Goal: Task Accomplishment & Management: Complete application form

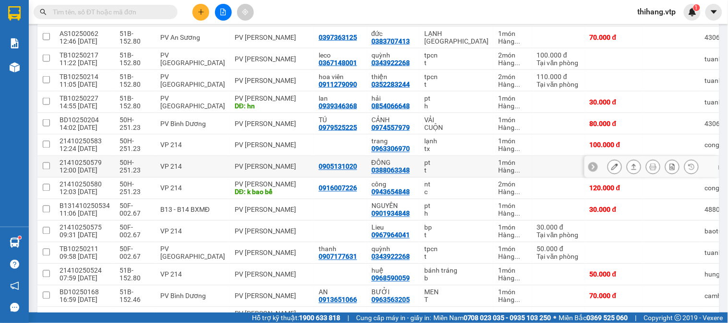
scroll to position [346, 0]
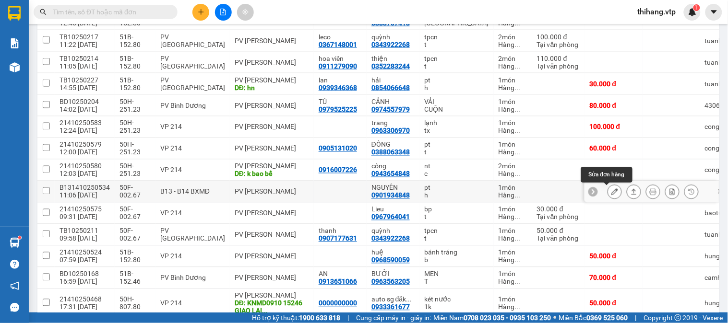
click at [611, 193] on icon at bounding box center [614, 192] width 7 height 7
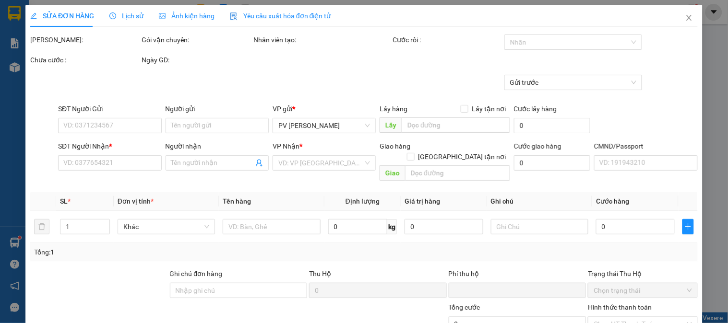
type input "1.500"
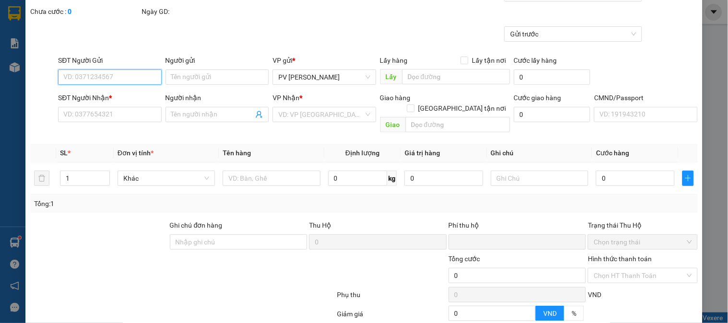
type input "0901934848"
type input "NGUYÊN"
type input "0"
type input "30.000"
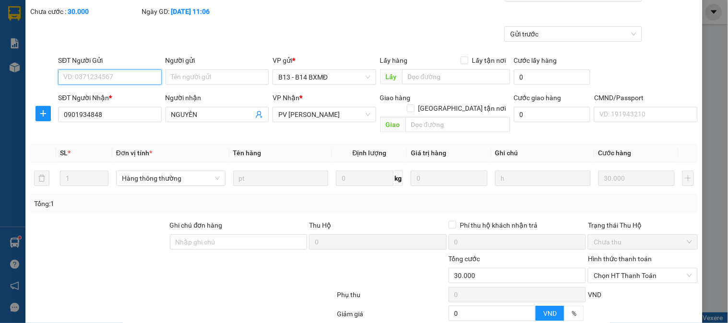
scroll to position [131, 0]
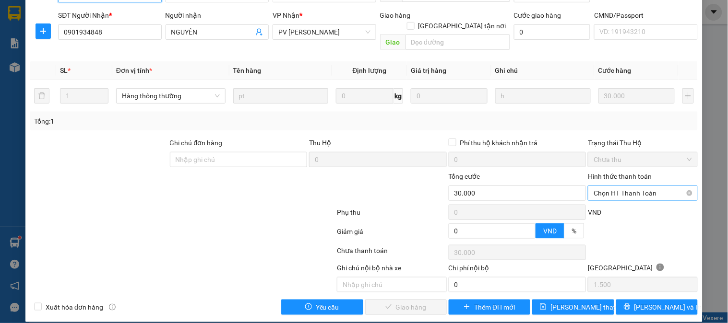
click at [608, 187] on span "Chọn HT Thanh Toán" at bounding box center [642, 193] width 98 height 14
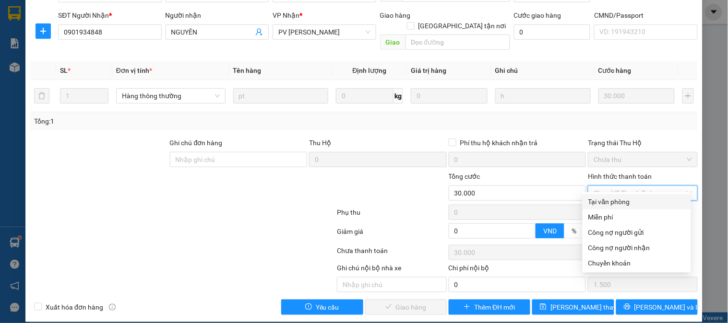
click at [608, 198] on div "Tại văn phòng" at bounding box center [636, 202] width 97 height 11
type input "0"
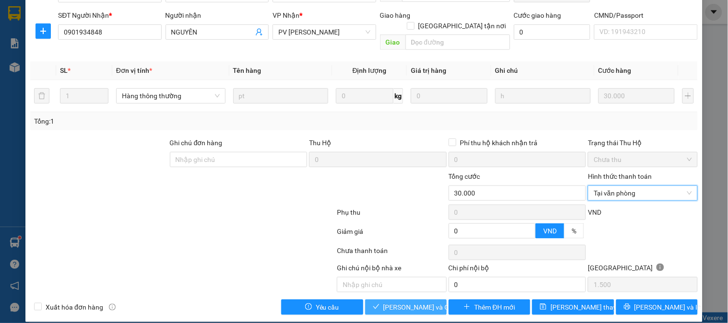
click at [420, 302] on span "[PERSON_NAME] và Giao hàng" at bounding box center [429, 307] width 92 height 11
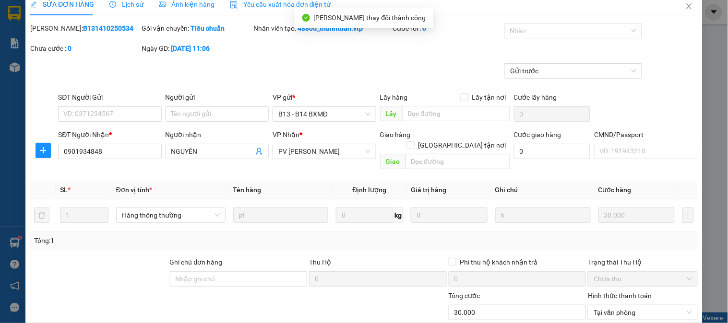
scroll to position [0, 0]
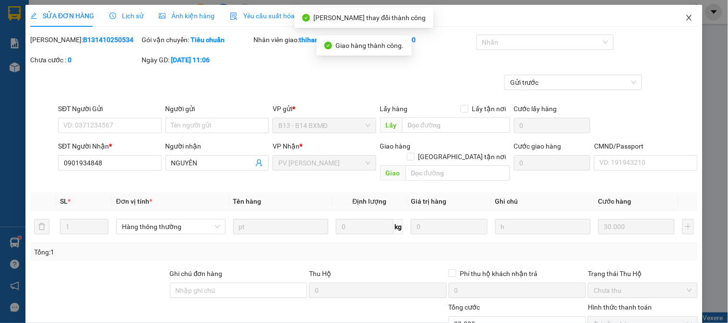
click at [685, 18] on icon "close" at bounding box center [689, 18] width 8 height 8
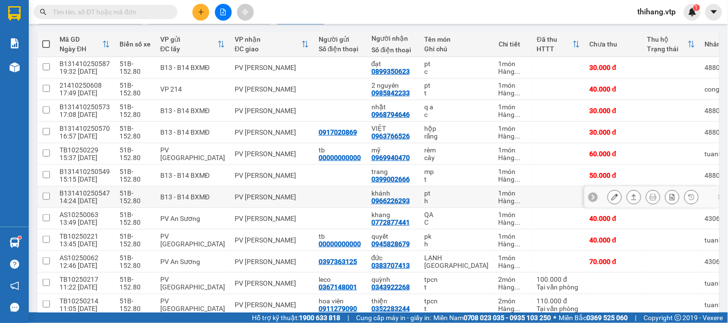
scroll to position [106, 0]
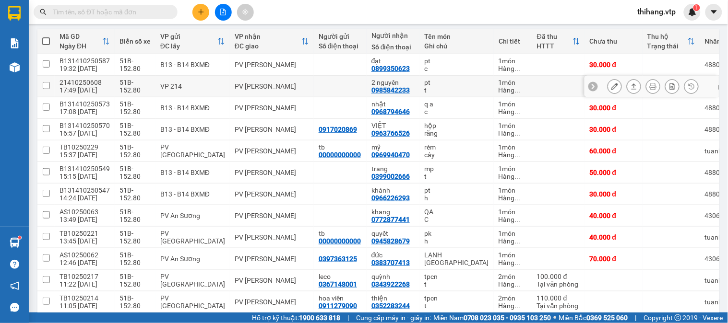
click at [611, 85] on icon at bounding box center [614, 86] width 7 height 7
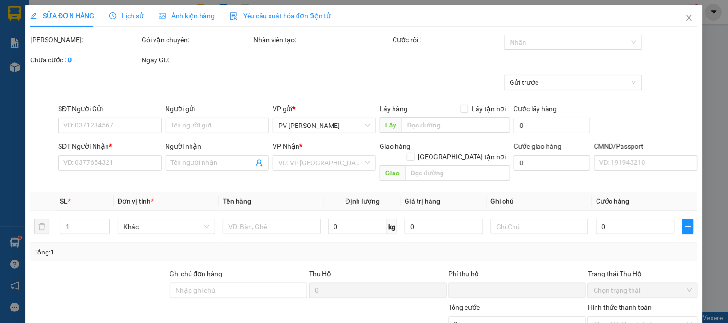
type input "0985842233"
type input "2 nguyên"
type input "0"
type input "40.000"
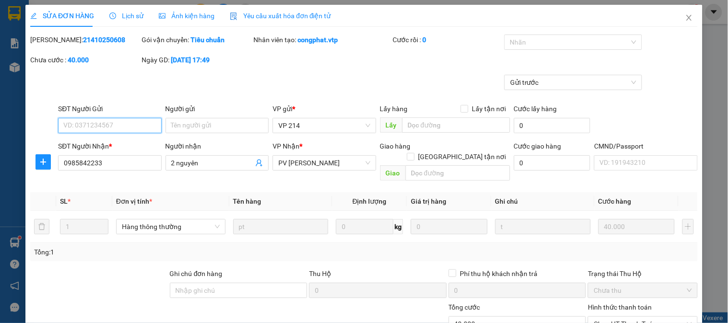
type input "2.000"
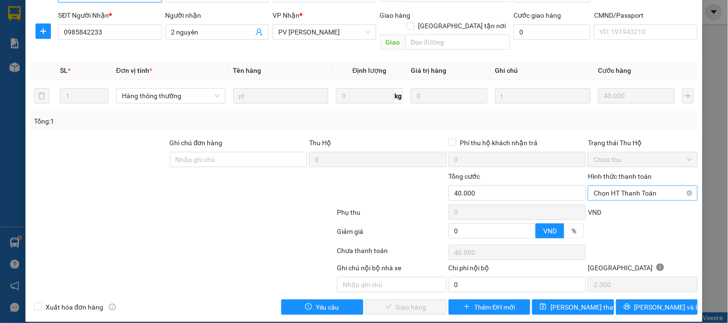
click at [623, 189] on span "Chọn HT Thanh Toán" at bounding box center [642, 193] width 98 height 14
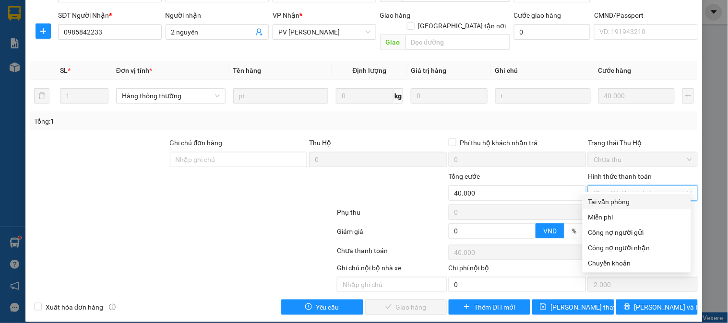
click at [619, 202] on div "Tại văn phòng" at bounding box center [636, 202] width 97 height 11
type input "0"
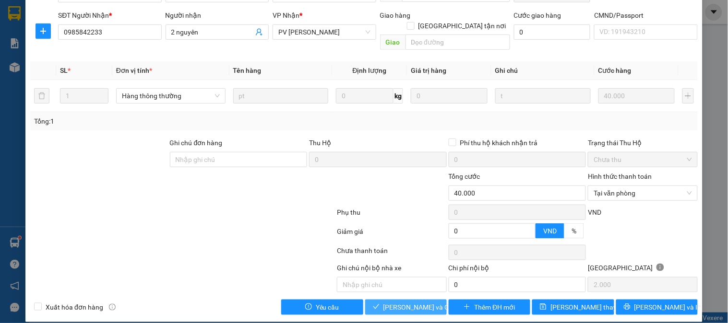
drag, startPoint x: 420, startPoint y: 295, endPoint x: 492, endPoint y: 260, distance: 80.0
click at [422, 302] on span "[PERSON_NAME] và Giao hàng" at bounding box center [429, 307] width 92 height 11
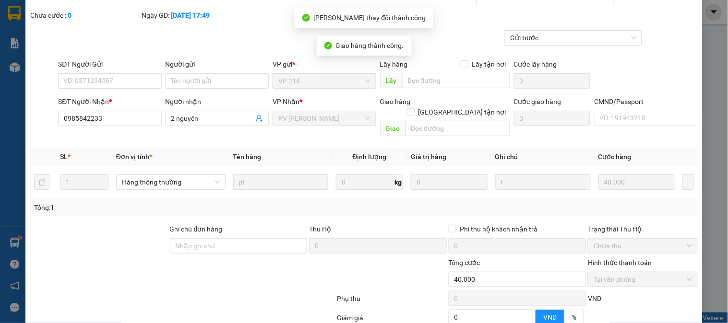
scroll to position [0, 0]
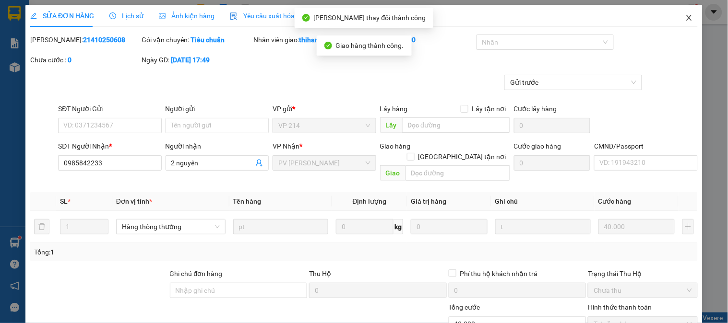
click at [685, 19] on icon "close" at bounding box center [689, 18] width 8 height 8
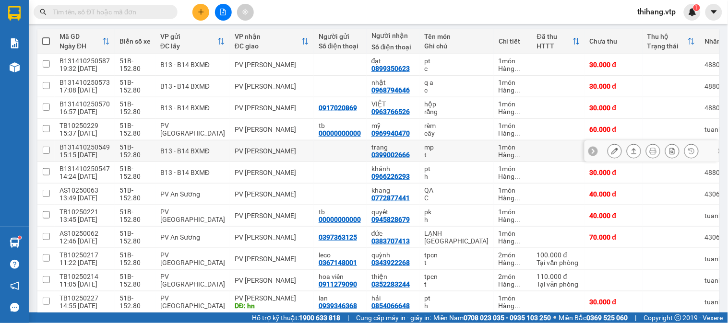
scroll to position [160, 0]
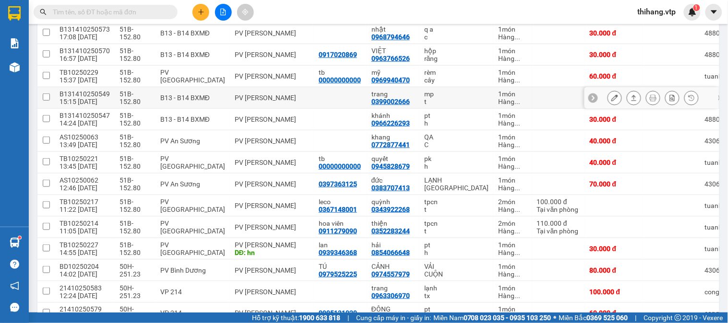
click at [611, 98] on icon at bounding box center [614, 97] width 7 height 7
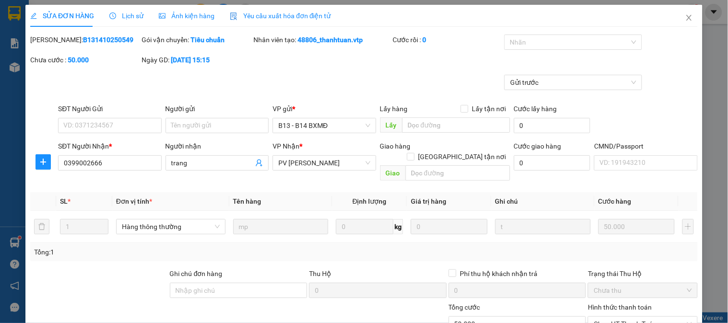
type input "0399002666"
type input "trang"
type input "0"
type input "50.000"
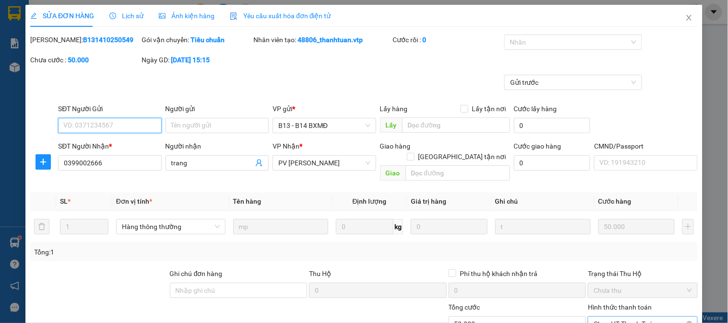
type input "2.500"
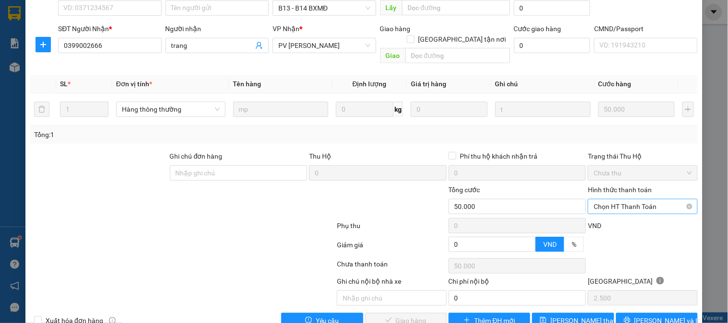
drag, startPoint x: 608, startPoint y: 204, endPoint x: 608, endPoint y: 199, distance: 5.8
click at [608, 204] on div "Hình thức thanh toán Chọn HT Thanh Toán" at bounding box center [642, 202] width 109 height 34
click at [608, 200] on span "Chọn HT Thanh Toán" at bounding box center [642, 207] width 98 height 14
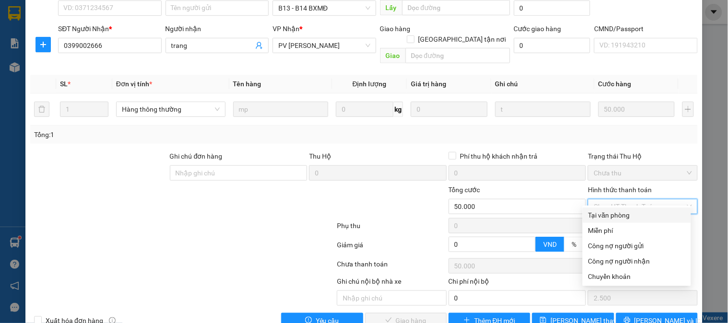
click at [607, 213] on div "Tại văn phòng" at bounding box center [636, 215] width 97 height 11
type input "0"
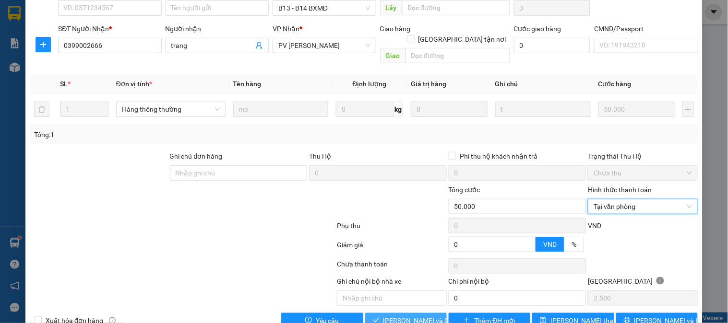
drag, startPoint x: 423, startPoint y: 312, endPoint x: 459, endPoint y: 286, distance: 45.0
click at [423, 316] on span "[PERSON_NAME] và Giao hàng" at bounding box center [429, 321] width 92 height 11
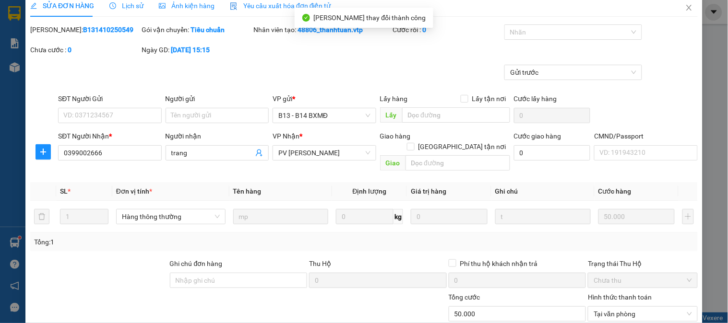
scroll to position [0, 0]
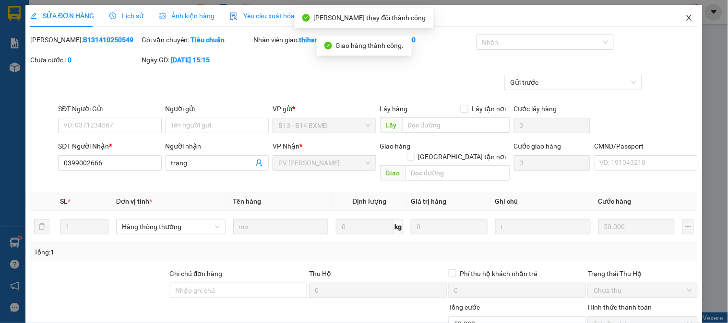
click at [686, 21] on icon "close" at bounding box center [688, 18] width 5 height 6
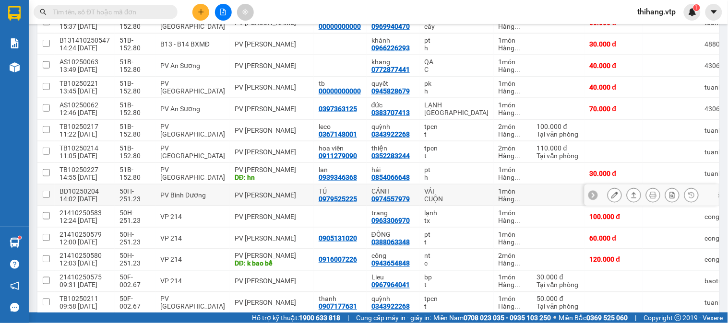
scroll to position [213, 0]
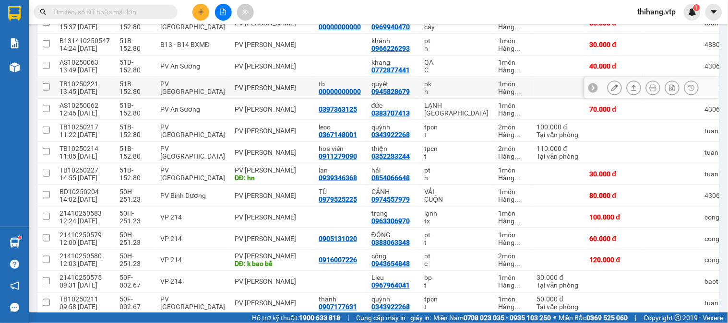
click at [614, 89] on div at bounding box center [614, 88] width 14 height 14
click at [613, 89] on button at bounding box center [614, 88] width 13 height 17
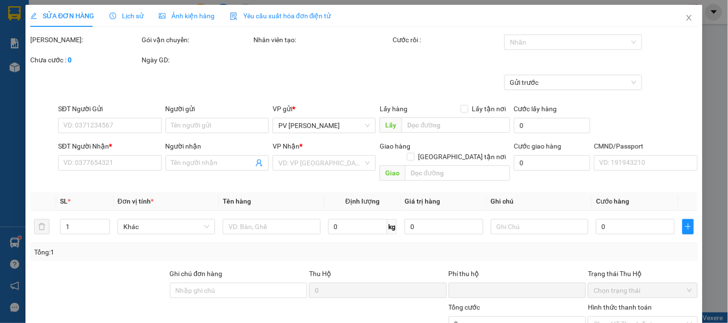
type input "00000000000"
type input "tb"
type input "0945828679"
type input "quyết"
type input "0"
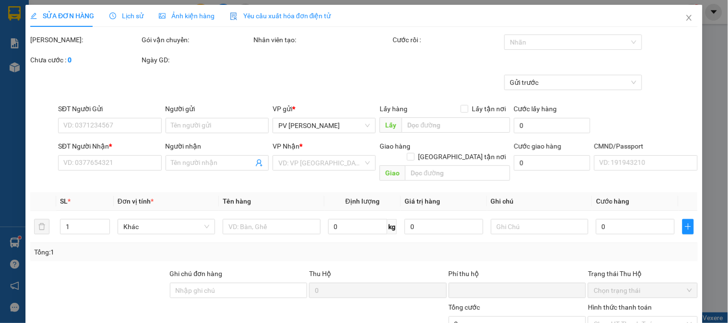
type input "40.000"
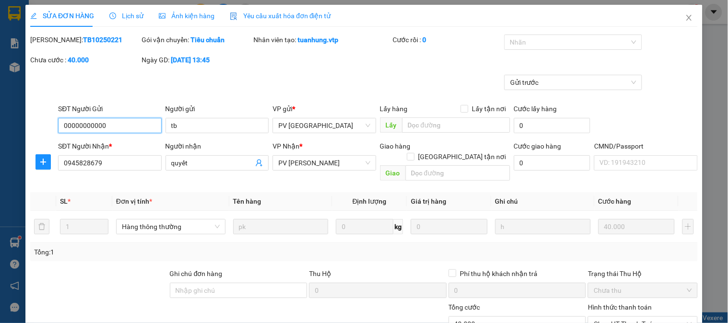
type input "2.000"
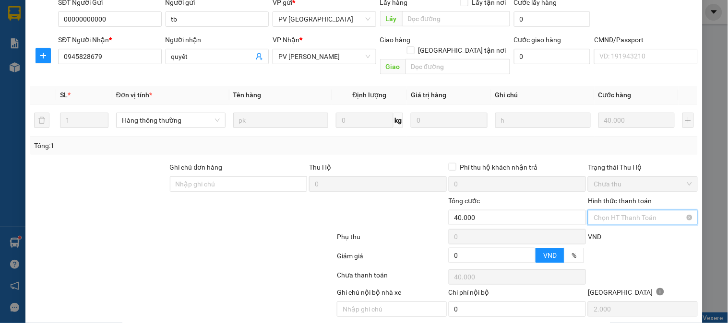
click at [606, 214] on input "Hình thức thanh toán" at bounding box center [638, 218] width 91 height 14
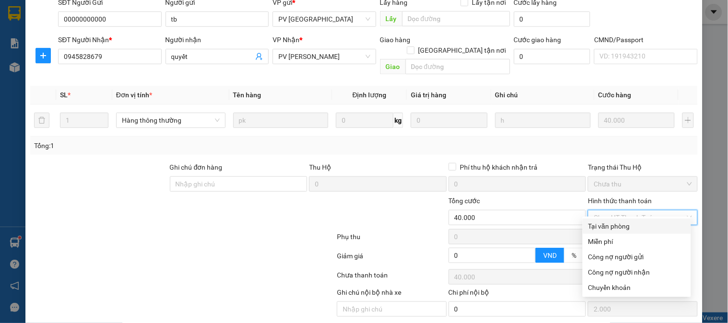
click at [600, 225] on div "Tại văn phòng" at bounding box center [636, 226] width 97 height 11
type input "0"
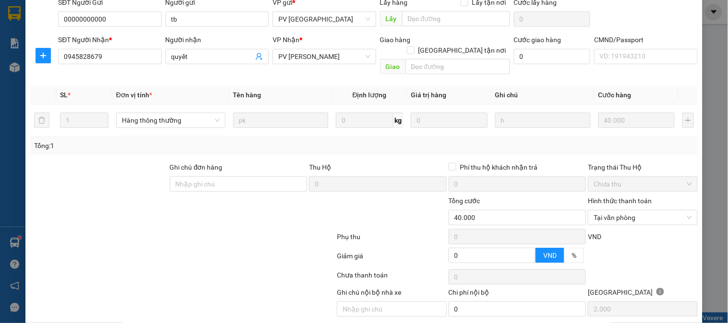
click at [415, 313] on div "Total Paid Fee 0 Total UnPaid Fee 40.000 Cash Collection Total Fee Mã ĐH: TB102…" at bounding box center [363, 134] width 667 height 412
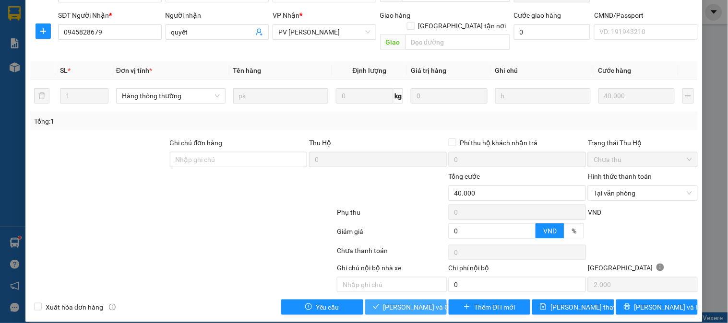
click at [404, 302] on span "[PERSON_NAME] và Giao hàng" at bounding box center [429, 307] width 92 height 11
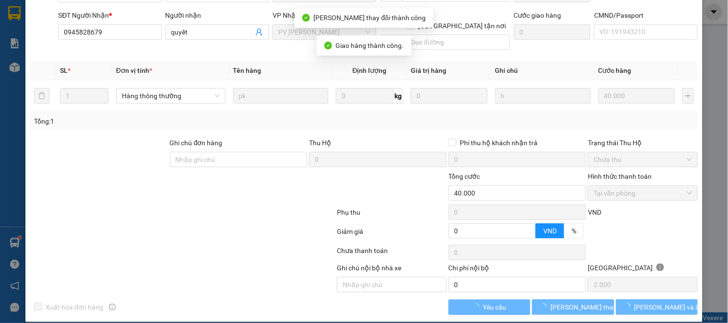
scroll to position [0, 0]
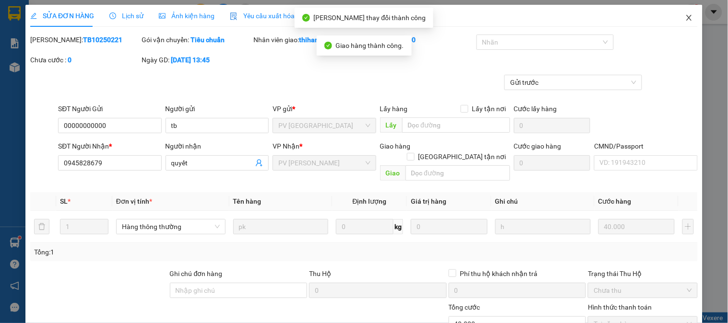
click at [677, 17] on span "Close" at bounding box center [688, 18] width 27 height 27
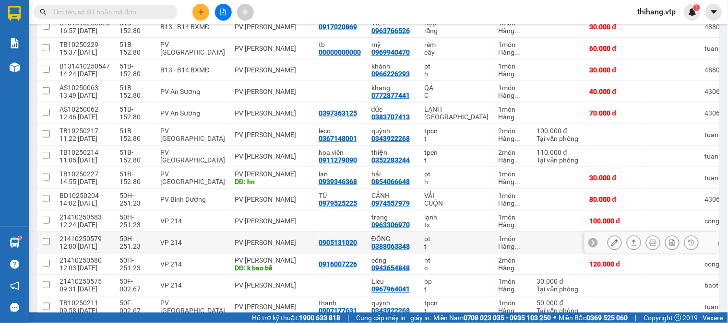
scroll to position [206, 0]
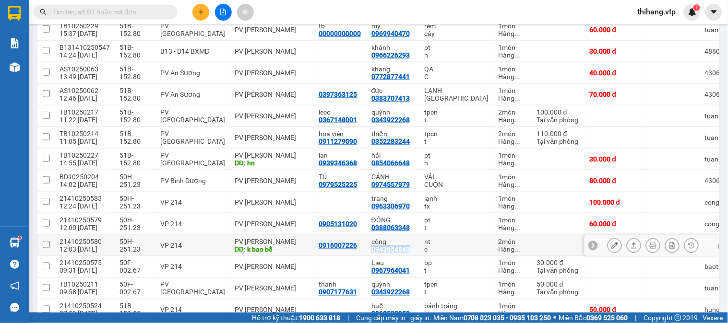
drag, startPoint x: 397, startPoint y: 252, endPoint x: 354, endPoint y: 251, distance: 42.7
click at [366, 251] on td "công 0943654848" at bounding box center [392, 246] width 53 height 22
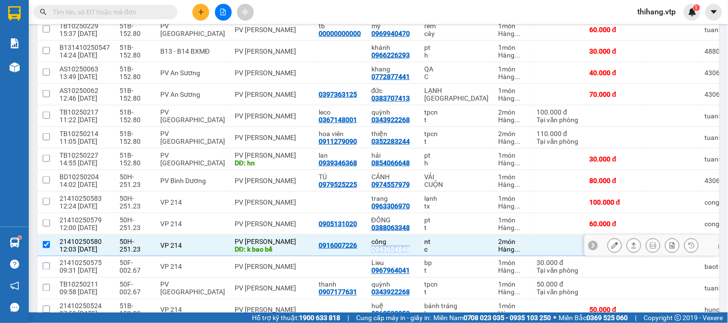
copy div "0943654848"
click at [45, 246] on input "checkbox" at bounding box center [46, 244] width 7 height 7
checkbox input "false"
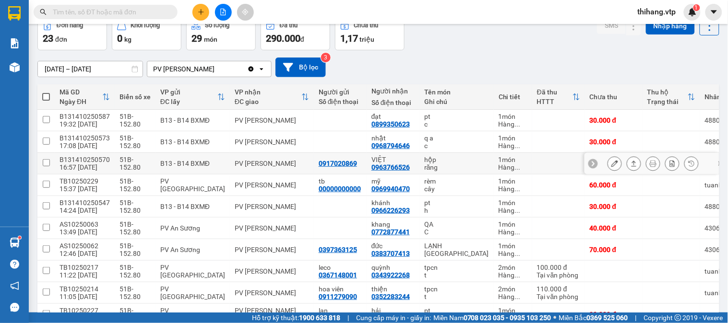
scroll to position [46, 0]
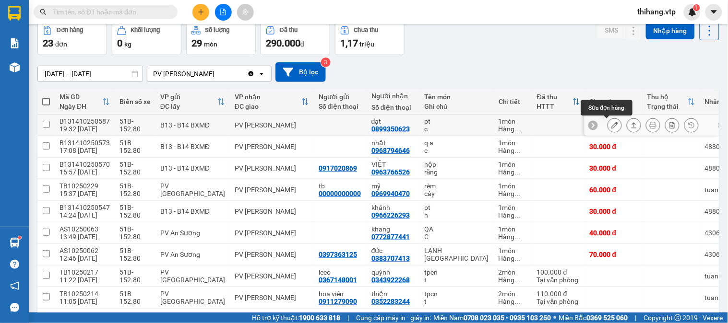
click at [611, 127] on icon at bounding box center [614, 125] width 7 height 7
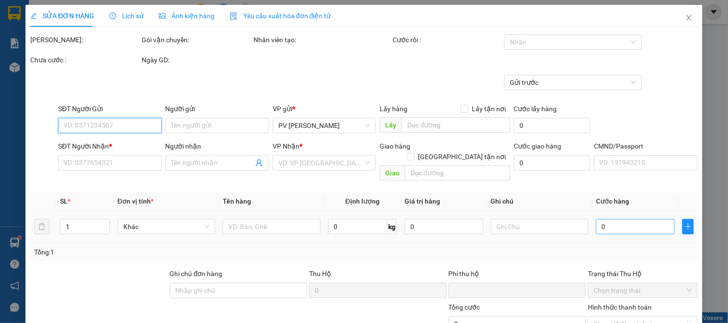
type input "1.500"
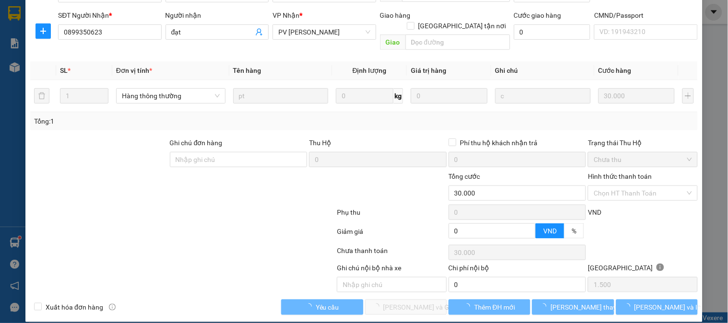
type input "0899350623"
type input "đạt"
type input "0"
type input "30.000"
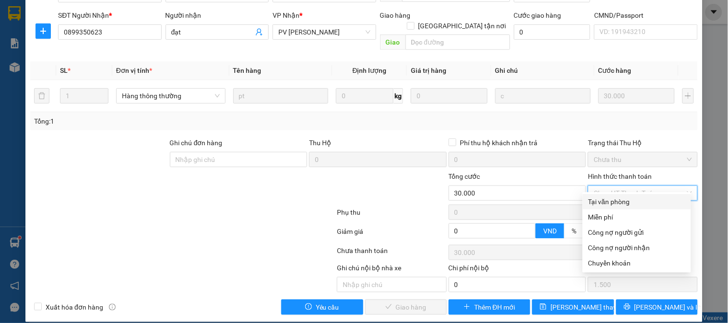
click at [598, 203] on div "Tại văn phòng" at bounding box center [636, 202] width 97 height 11
type input "0"
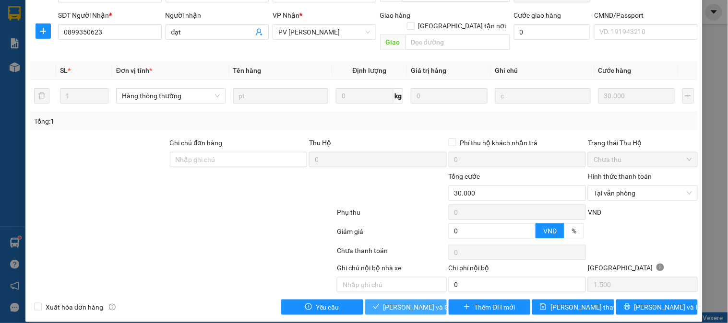
click at [410, 302] on span "[PERSON_NAME] và Giao hàng" at bounding box center [429, 307] width 92 height 11
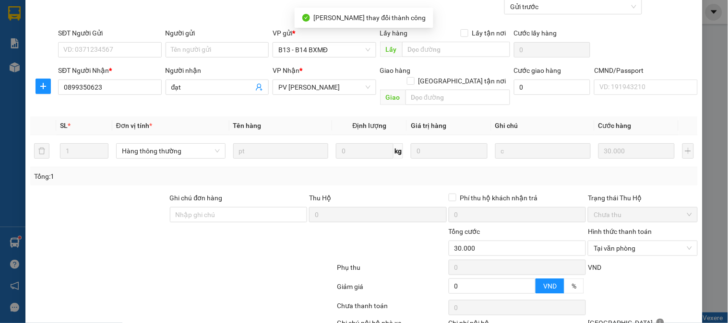
scroll to position [0, 0]
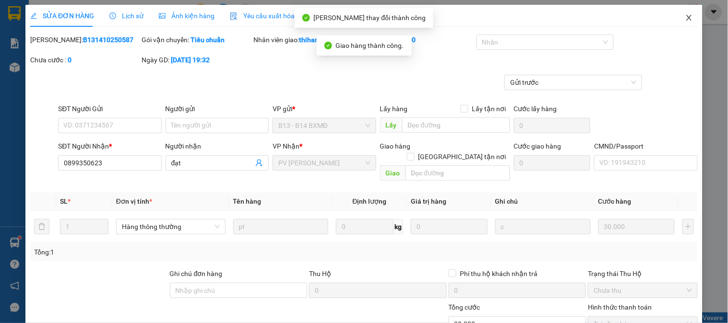
click at [685, 15] on icon "close" at bounding box center [689, 18] width 8 height 8
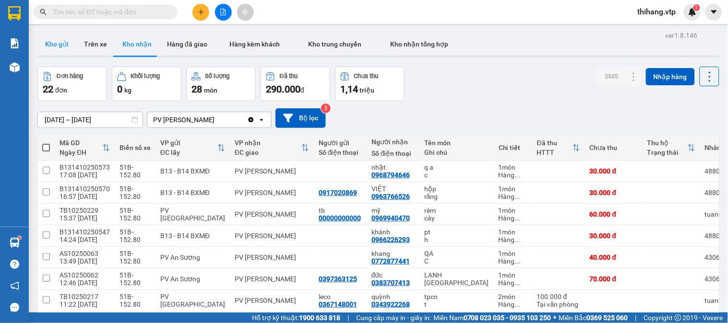
click at [60, 44] on button "Kho gửi" at bounding box center [56, 44] width 39 height 23
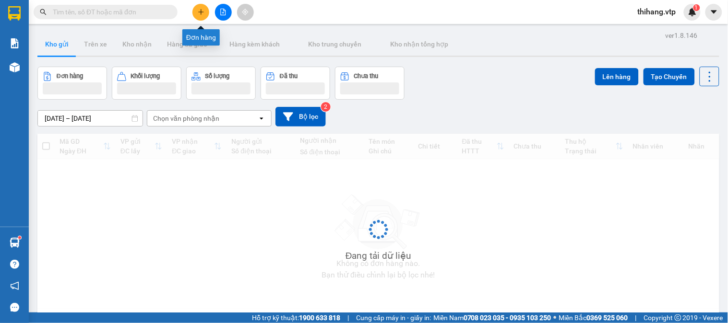
click at [197, 14] on button at bounding box center [200, 12] width 17 height 17
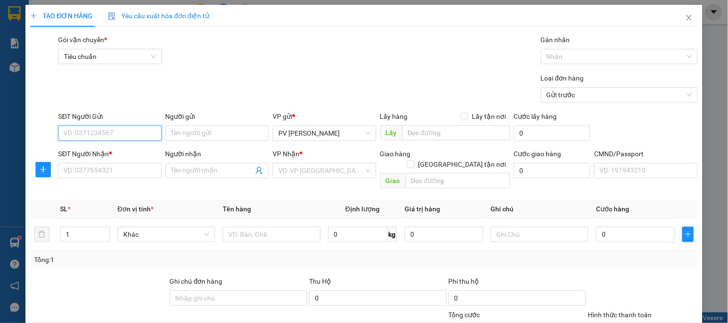
click at [99, 131] on input "SĐT Người Gửi" at bounding box center [109, 133] width 103 height 15
type input "0856178679"
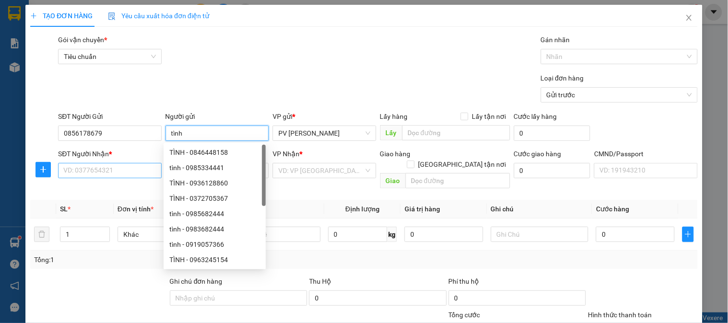
type input "tình"
click at [97, 168] on input "SĐT Người Nhận *" at bounding box center [109, 170] width 103 height 15
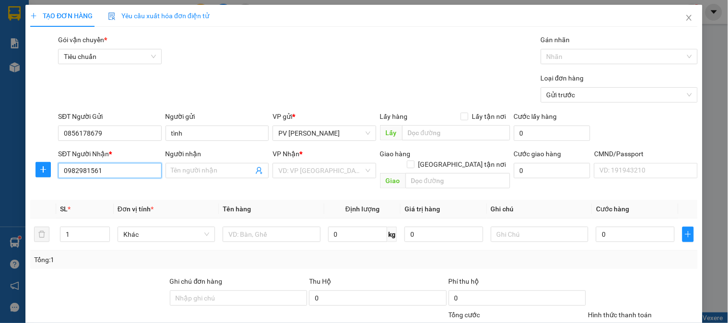
type input "0982981561"
type input "A"
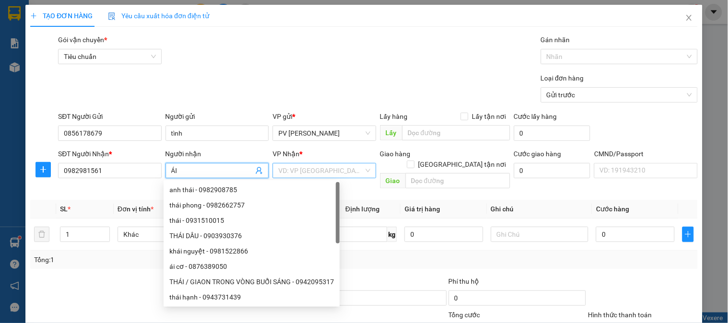
type input "ÁI"
click at [294, 173] on input "search" at bounding box center [320, 171] width 85 height 14
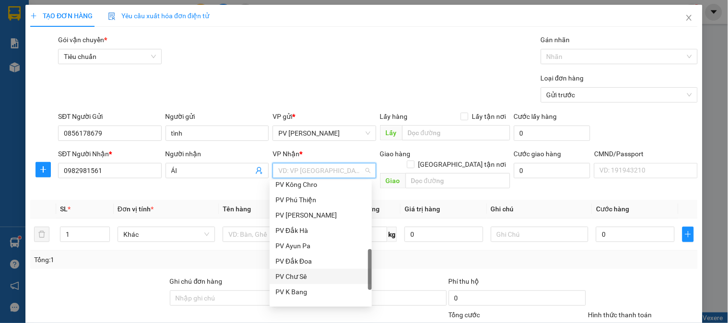
scroll to position [106, 0]
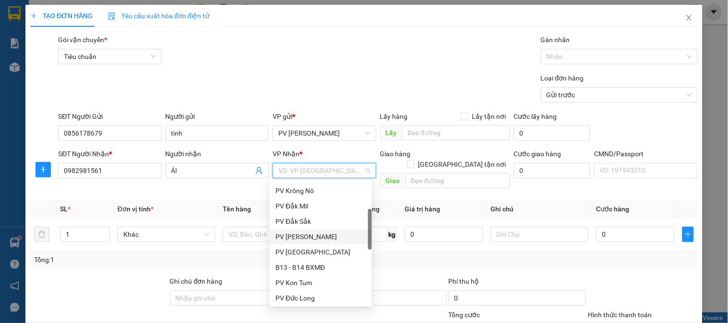
type input "B"
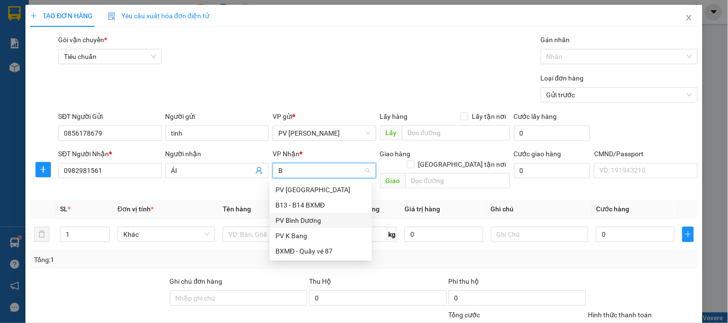
click at [302, 224] on div "PV Bình Dương" at bounding box center [320, 220] width 91 height 11
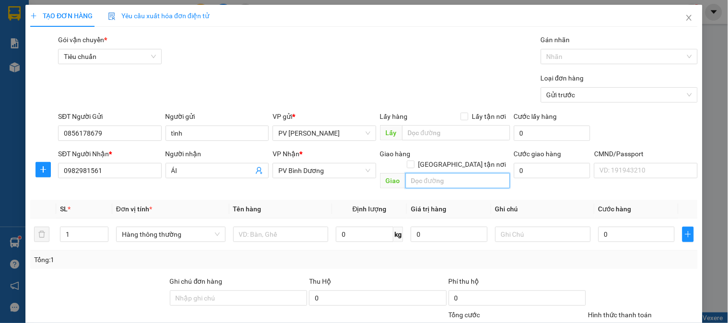
click at [422, 174] on input "text" at bounding box center [457, 180] width 105 height 15
type input "BIGC BD"
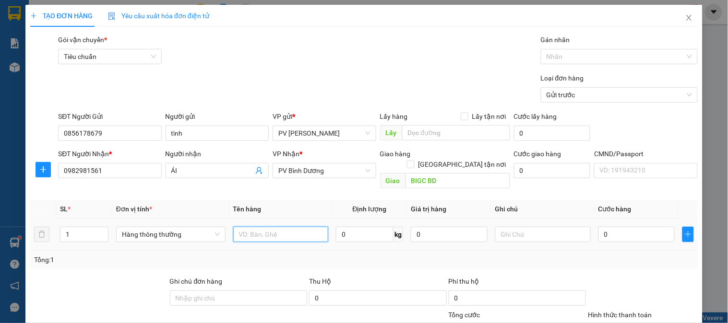
click at [313, 227] on input "text" at bounding box center [280, 234] width 95 height 15
type input "MẬT ONG"
type input "1TH"
type input "4"
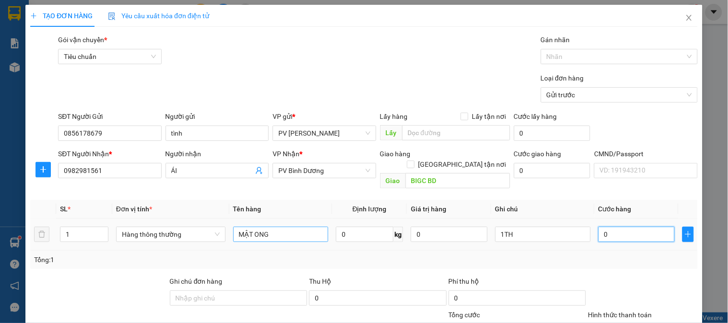
type input "4"
type input "40"
type input "400"
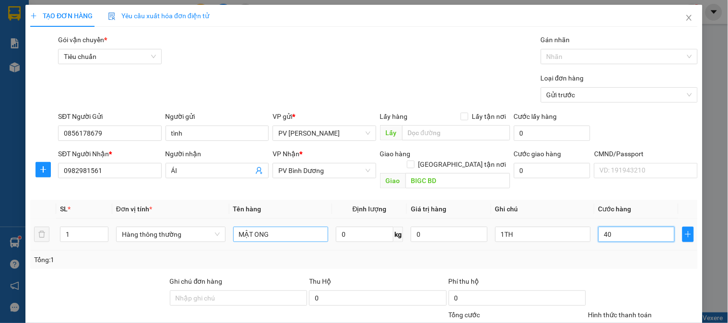
type input "400"
type input "4.000"
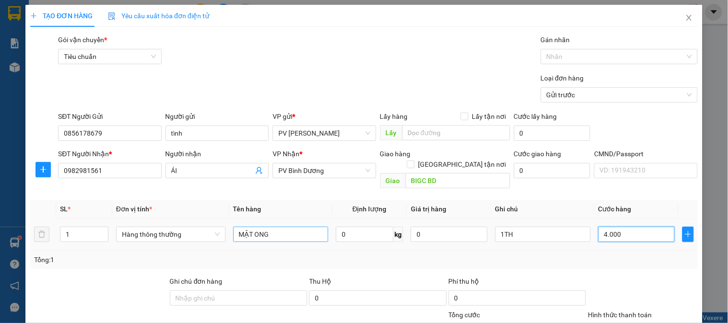
type input "40.000"
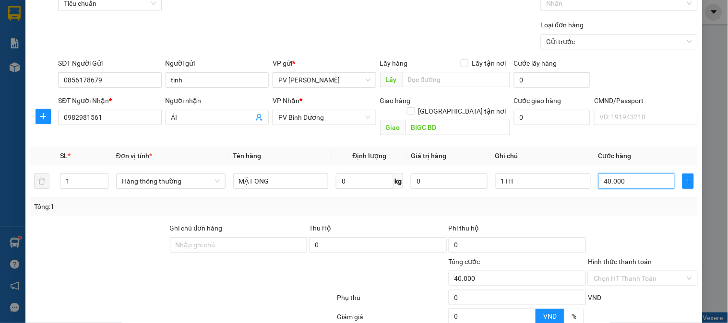
scroll to position [106, 0]
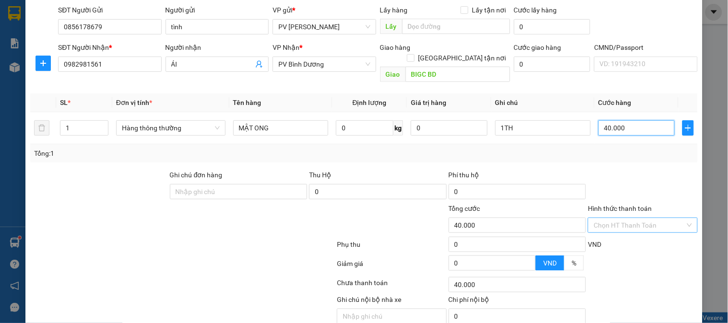
type input "40.000"
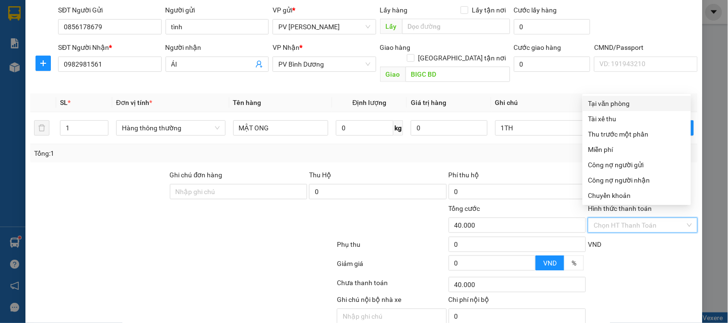
click at [615, 218] on input "Hình thức thanh toán" at bounding box center [638, 225] width 91 height 14
click at [614, 103] on div "Tại văn phòng" at bounding box center [636, 103] width 97 height 11
type input "0"
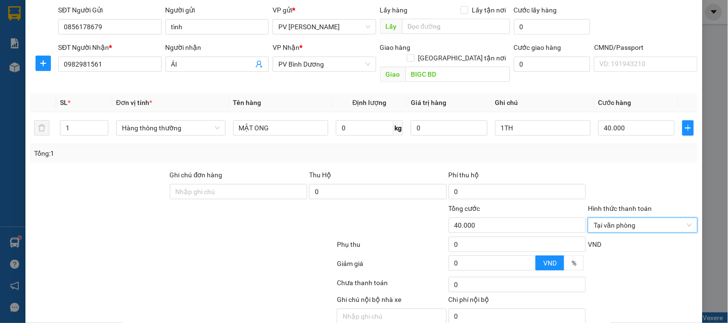
scroll to position [138, 0]
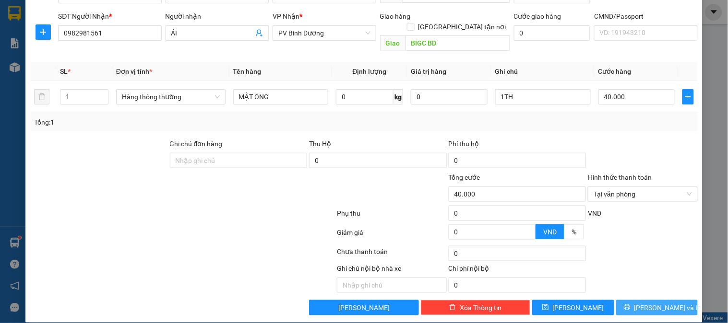
drag, startPoint x: 657, startPoint y: 296, endPoint x: 668, endPoint y: 280, distance: 20.1
click at [658, 303] on span "[PERSON_NAME] và In" at bounding box center [667, 308] width 67 height 11
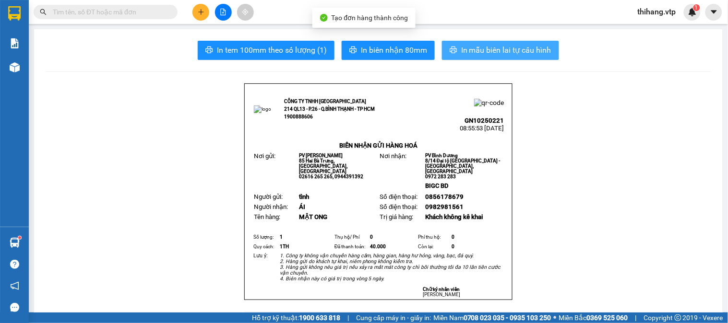
click at [477, 49] on span "In mẫu biên lai tự cấu hình" at bounding box center [506, 50] width 90 height 12
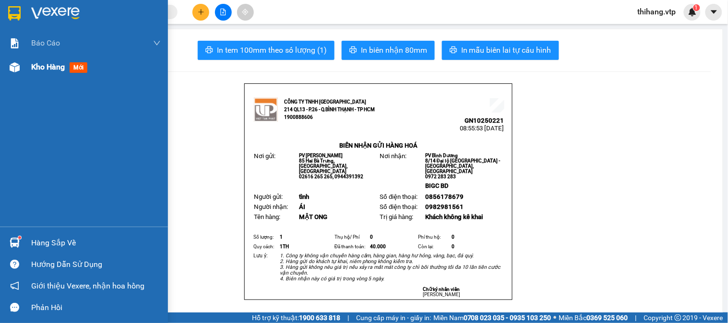
click at [31, 64] on span "Kho hàng" at bounding box center [48, 66] width 34 height 9
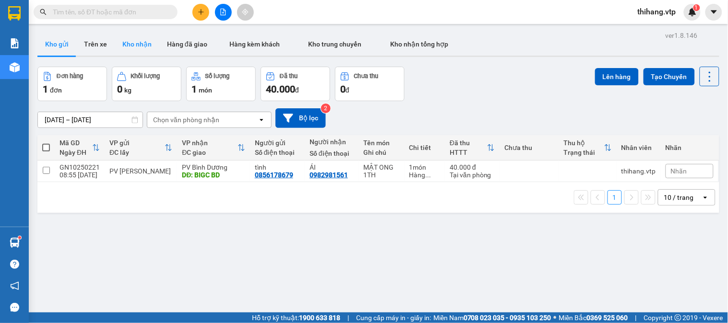
click at [145, 39] on button "Kho nhận" at bounding box center [137, 44] width 45 height 23
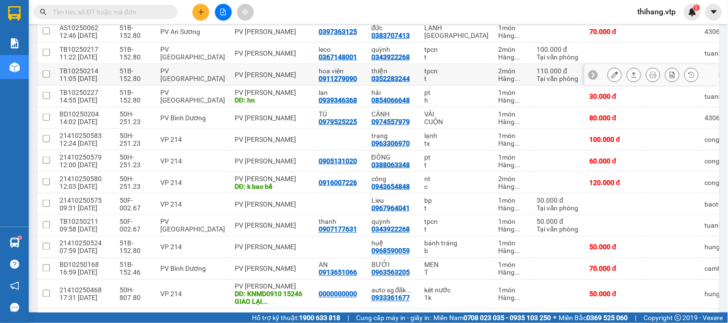
scroll to position [266, 0]
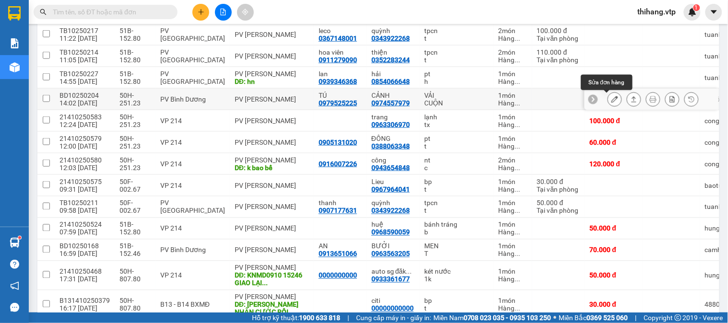
click at [608, 101] on button at bounding box center [614, 99] width 13 height 17
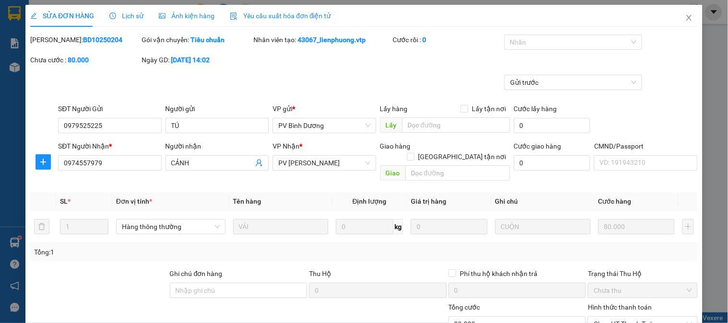
type input "0979525225"
type input "TÚ"
type input "0974557979"
type input "CẢNH"
type input "0"
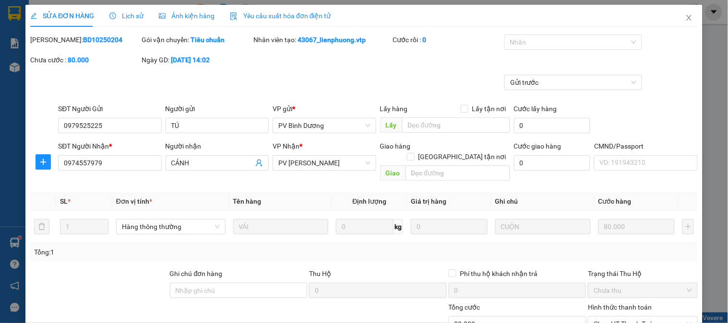
type input "80.000"
type input "4.000"
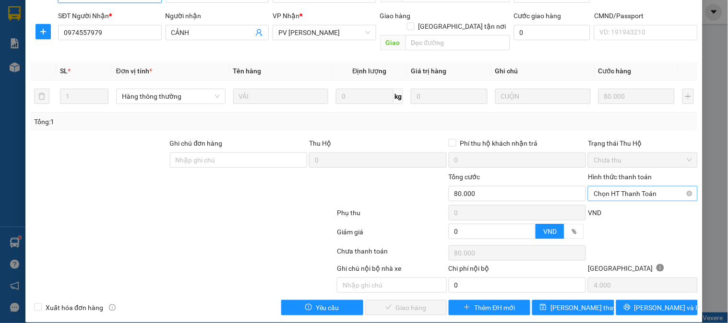
scroll to position [131, 0]
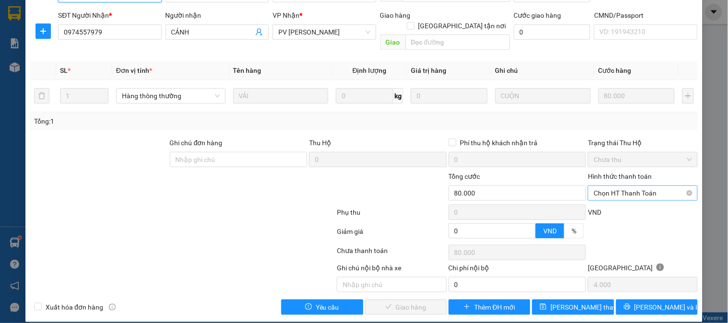
click at [620, 186] on span "Chọn HT Thanh Toán" at bounding box center [642, 193] width 98 height 14
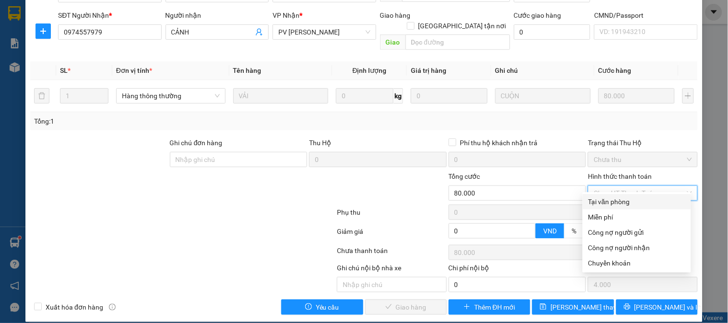
click at [614, 199] on div "Tại văn phòng" at bounding box center [636, 202] width 97 height 11
type input "0"
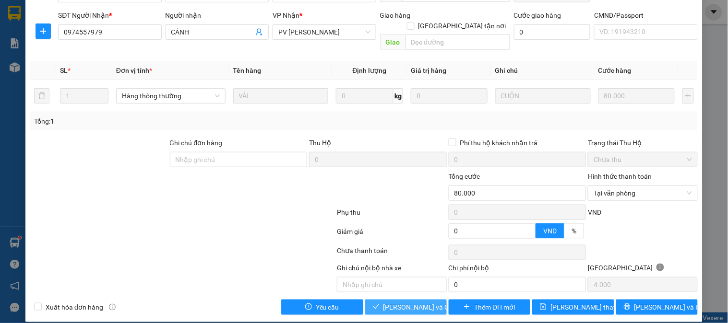
drag, startPoint x: 411, startPoint y: 299, endPoint x: 552, endPoint y: 240, distance: 153.5
click at [411, 302] on span "[PERSON_NAME] và Giao hàng" at bounding box center [429, 307] width 92 height 11
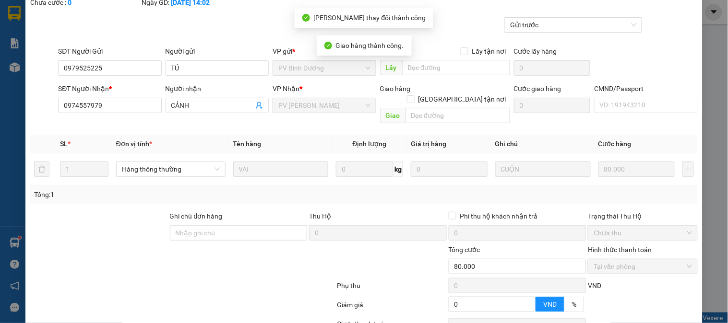
scroll to position [0, 0]
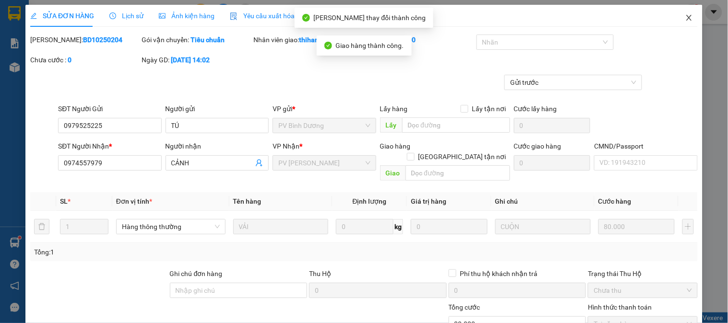
click at [685, 21] on icon "close" at bounding box center [689, 18] width 8 height 8
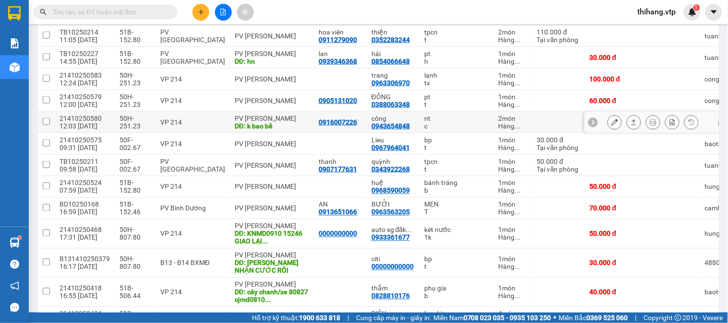
scroll to position [268, 0]
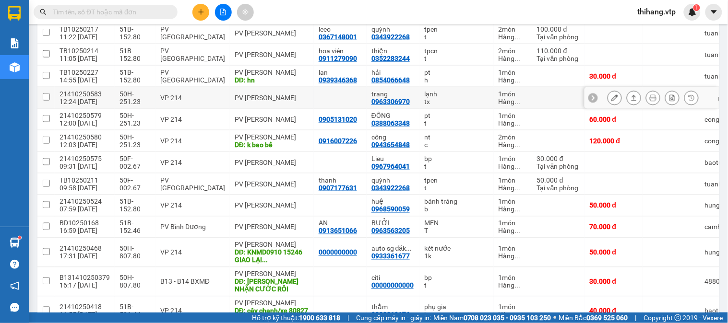
click at [611, 99] on icon at bounding box center [614, 97] width 7 height 7
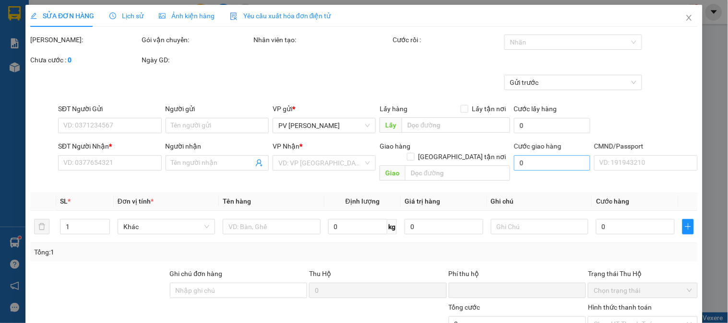
type input "0963306970"
type input "trang"
type input "0"
type input "100.000"
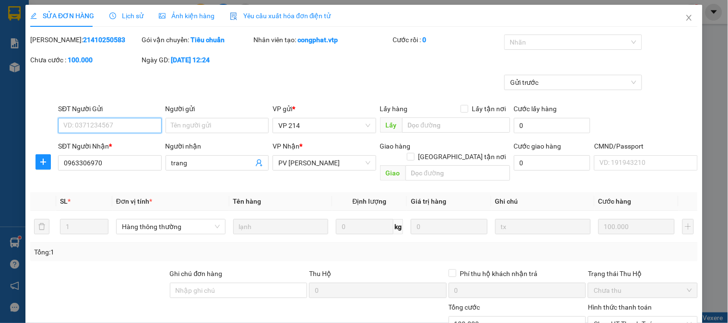
type input "5.000"
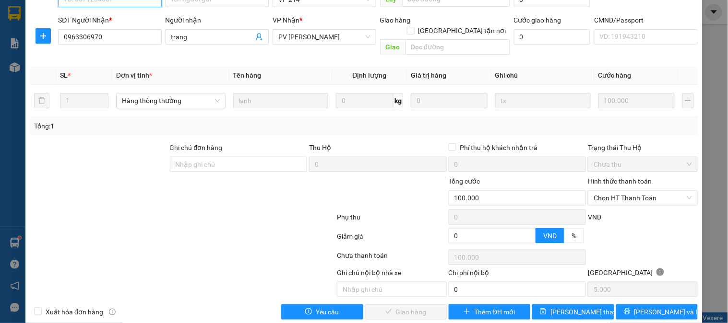
scroll to position [131, 0]
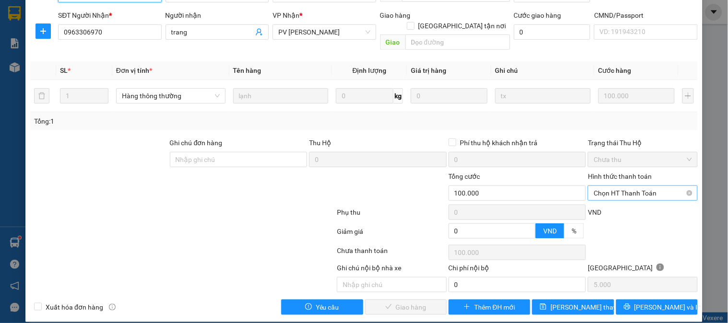
click at [613, 186] on span "Chọn HT Thanh Toán" at bounding box center [642, 193] width 98 height 14
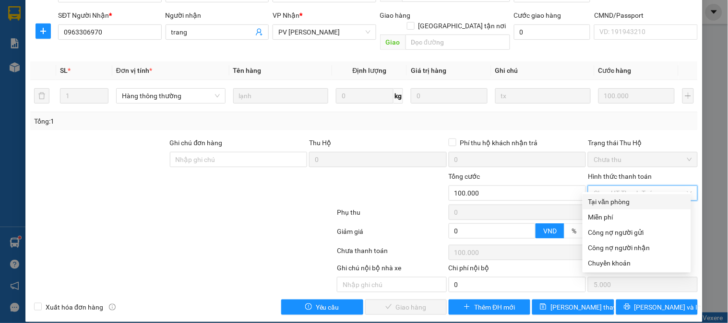
click at [611, 199] on div "Tại văn phòng" at bounding box center [636, 202] width 97 height 11
type input "0"
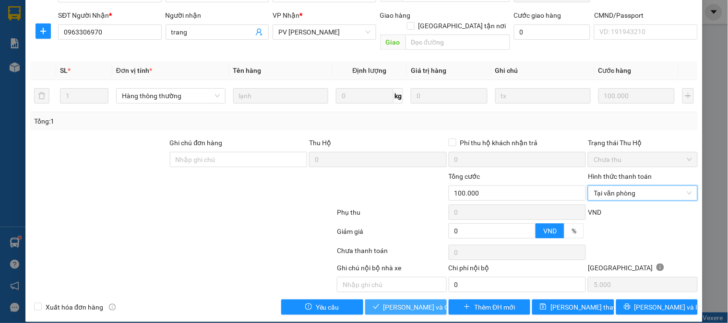
click at [396, 302] on span "[PERSON_NAME] và Giao hàng" at bounding box center [429, 307] width 92 height 11
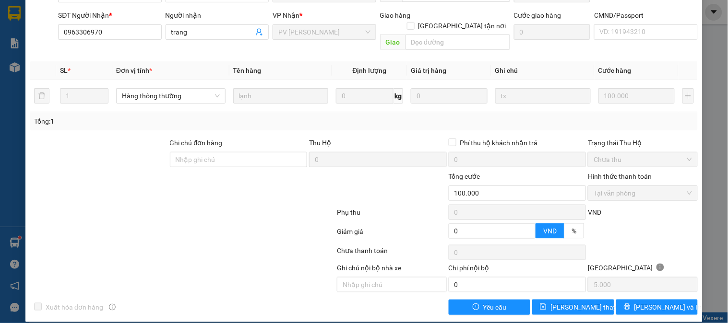
scroll to position [0, 0]
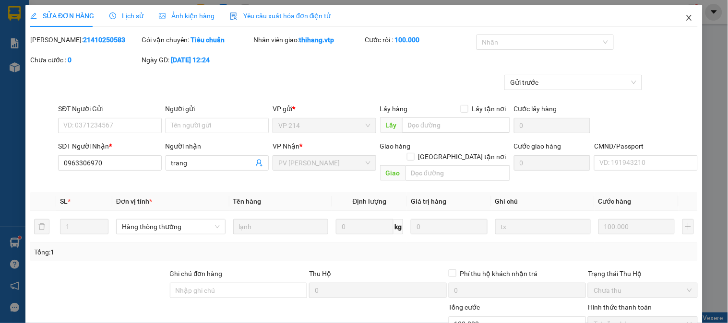
click at [685, 16] on icon "close" at bounding box center [689, 18] width 8 height 8
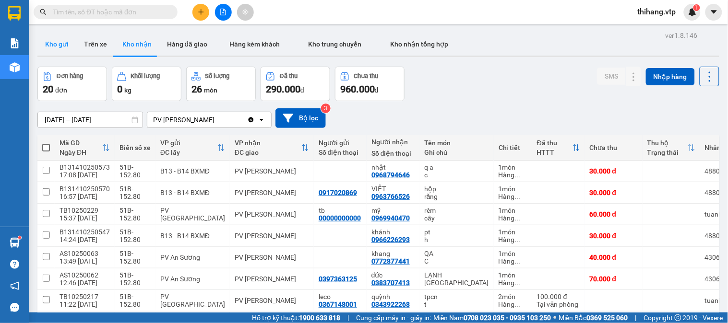
click at [70, 37] on button "Kho gửi" at bounding box center [56, 44] width 39 height 23
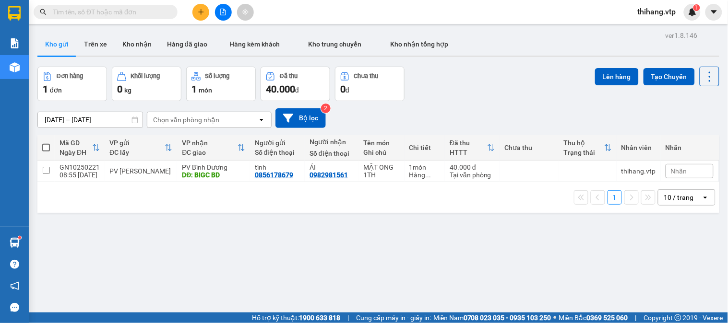
click at [49, 149] on span at bounding box center [46, 148] width 8 height 8
click at [46, 143] on input "checkbox" at bounding box center [46, 143] width 0 height 0
checkbox input "true"
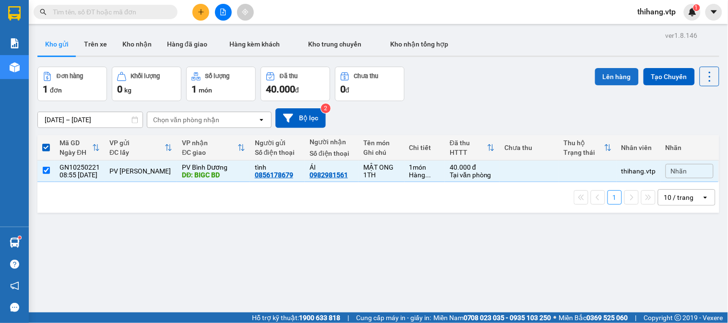
click at [605, 80] on button "Lên hàng" at bounding box center [617, 76] width 44 height 17
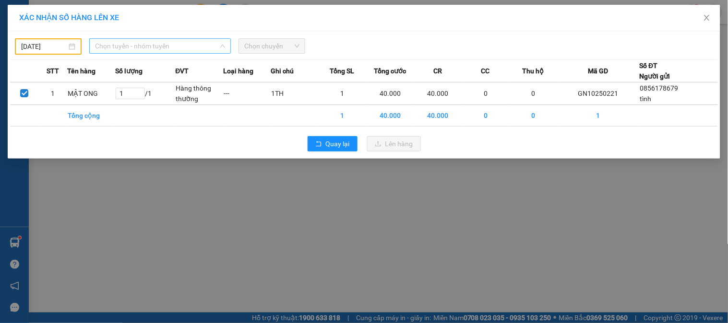
click at [168, 44] on span "Chọn tuyến - nhóm tuyến" at bounding box center [160, 46] width 130 height 14
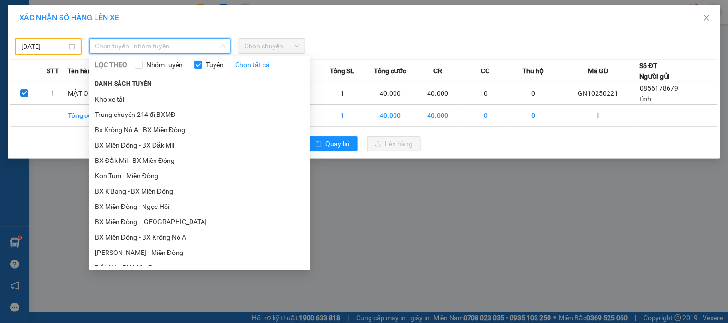
scroll to position [106, 0]
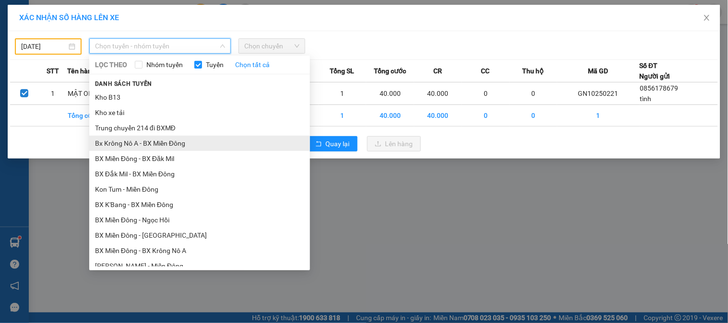
click at [136, 142] on li "Bx Krông Nô A - BX Miền Đông" at bounding box center [199, 143] width 221 height 15
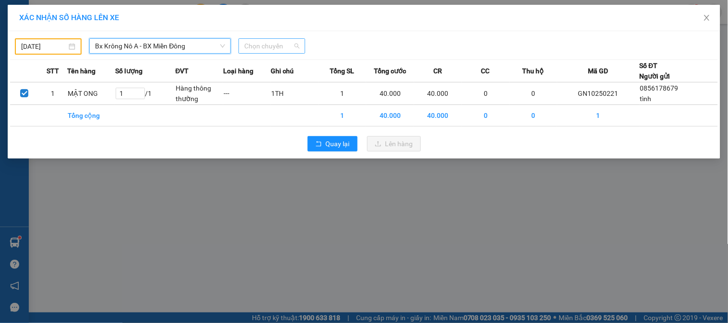
click at [266, 46] on span "Chọn chuyến" at bounding box center [271, 46] width 55 height 14
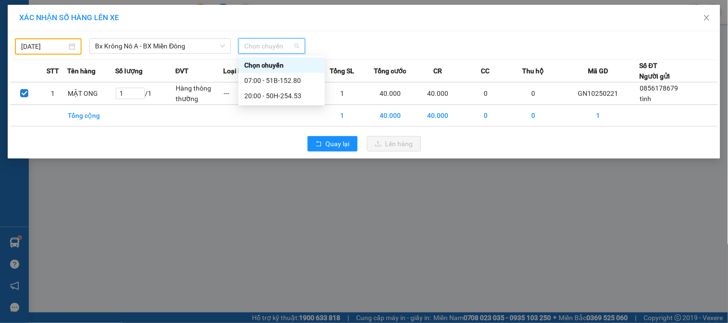
click at [62, 47] on input "[DATE]" at bounding box center [44, 46] width 46 height 11
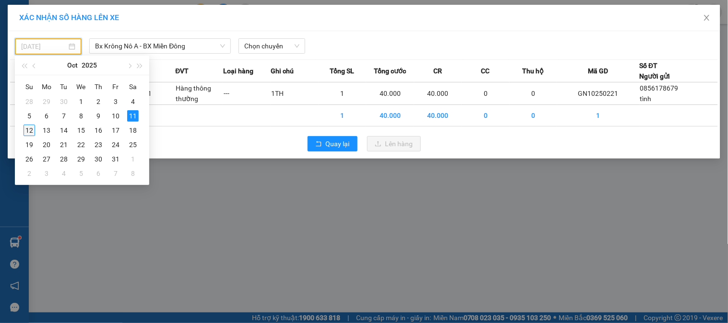
click at [33, 130] on div "12" at bounding box center [30, 131] width 12 height 12
type input "[DATE]"
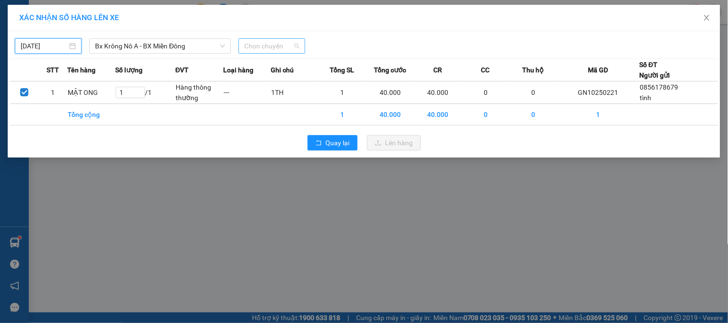
click at [279, 53] on span "Chọn chuyến" at bounding box center [271, 46] width 55 height 14
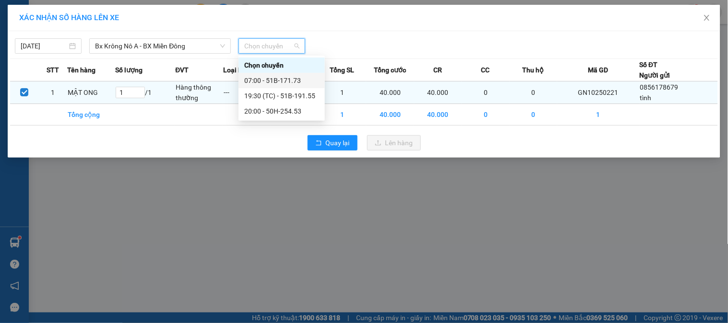
drag, startPoint x: 286, startPoint y: 78, endPoint x: 319, endPoint y: 102, distance: 40.8
click at [286, 78] on div "07:00 - 51B-171.73" at bounding box center [281, 80] width 75 height 11
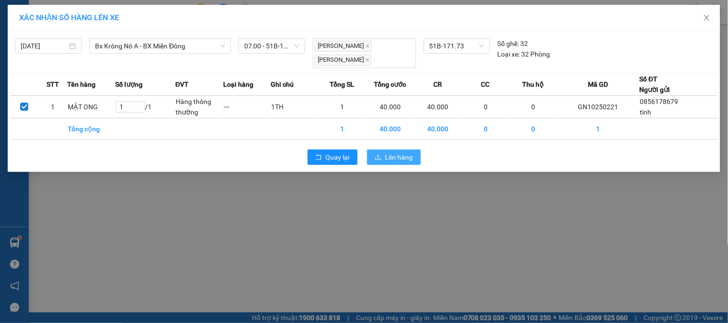
click at [377, 154] on icon "upload" at bounding box center [378, 157] width 7 height 7
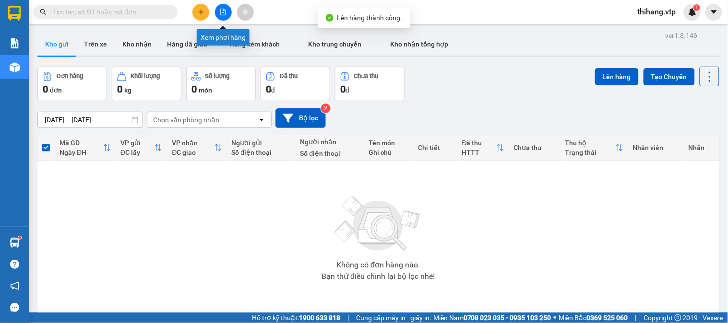
click at [223, 10] on icon "file-add" at bounding box center [223, 12] width 7 height 7
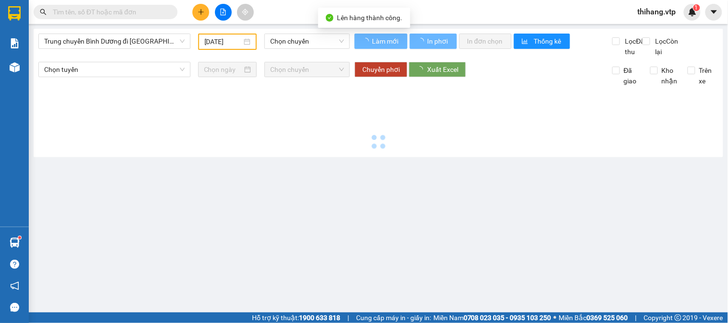
type input "[DATE]"
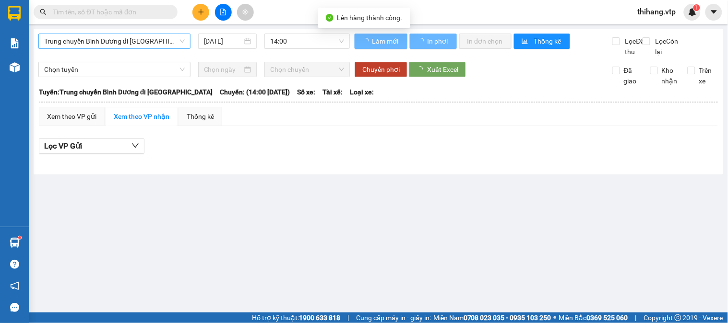
click at [141, 40] on span "Trung chuyển Bình Dương đi [GEOGRAPHIC_DATA]" at bounding box center [114, 41] width 141 height 14
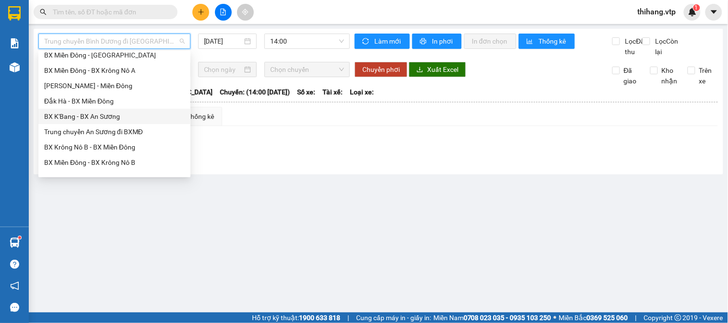
scroll to position [160, 0]
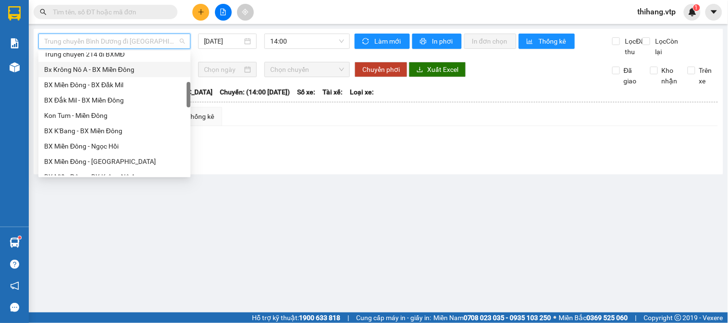
click at [77, 66] on div "Bx Krông Nô A - BX Miền Đông" at bounding box center [114, 69] width 141 height 11
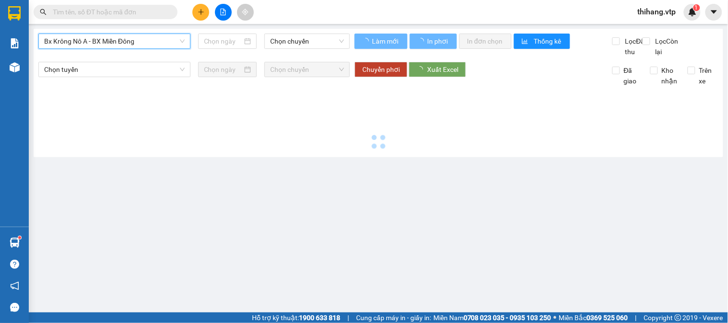
type input "[DATE]"
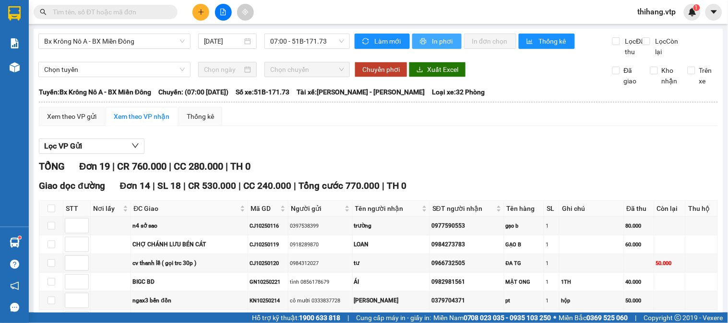
click at [427, 44] on button "In phơi" at bounding box center [436, 41] width 49 height 15
click at [433, 46] on span "In phơi" at bounding box center [443, 41] width 22 height 11
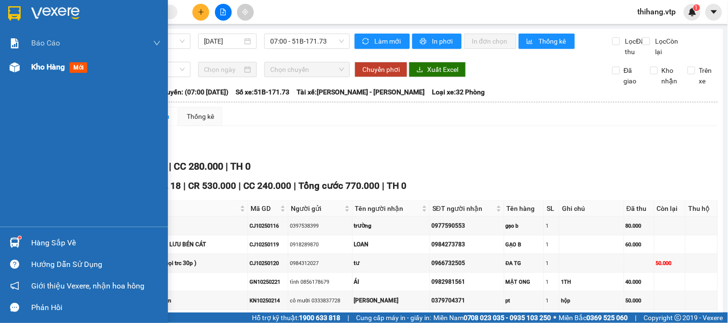
click at [37, 67] on span "Kho hàng" at bounding box center [48, 66] width 34 height 9
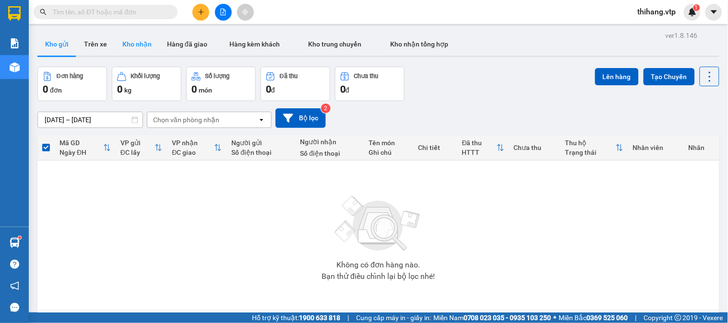
click at [131, 44] on button "Kho nhận" at bounding box center [137, 44] width 45 height 23
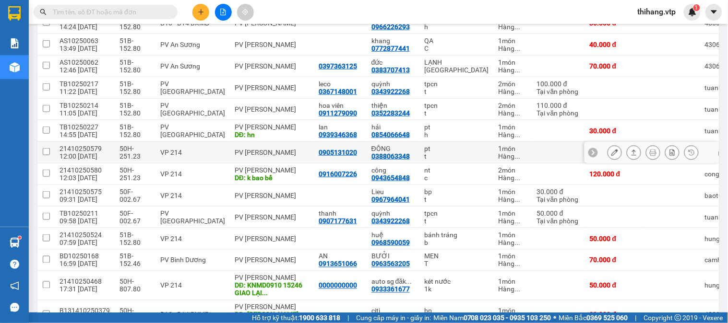
scroll to position [266, 0]
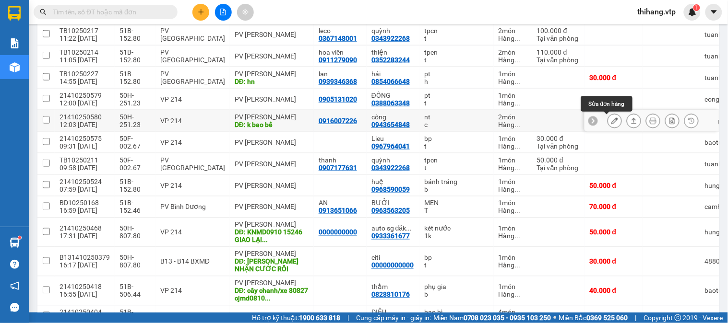
click at [611, 124] on icon at bounding box center [614, 121] width 7 height 7
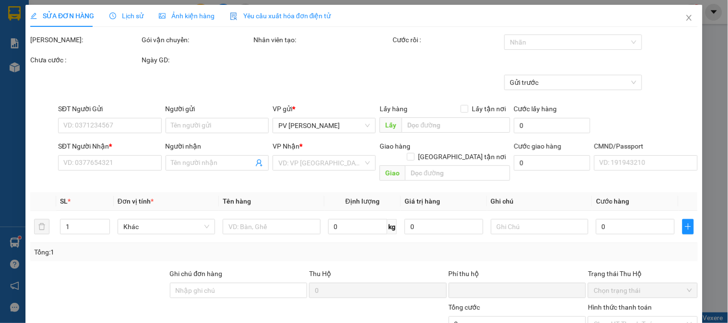
type input "0916007226"
type input "0943654848"
type input "công"
type input "k bao bể"
type input "0"
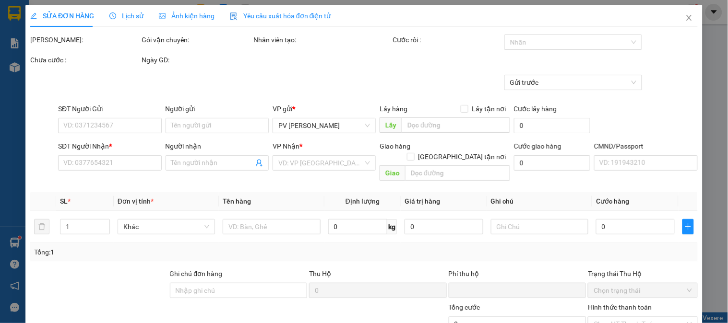
type input "120.000"
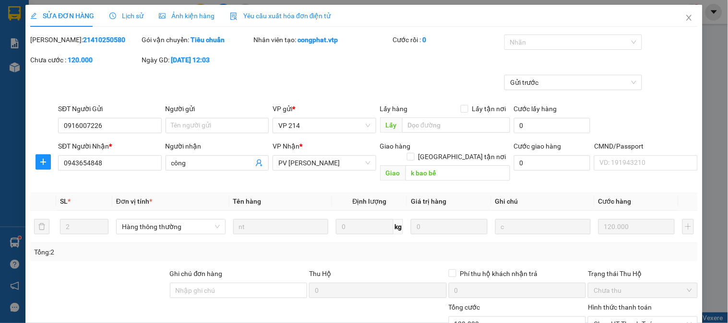
type input "6.000"
click at [533, 48] on div at bounding box center [568, 42] width 123 height 12
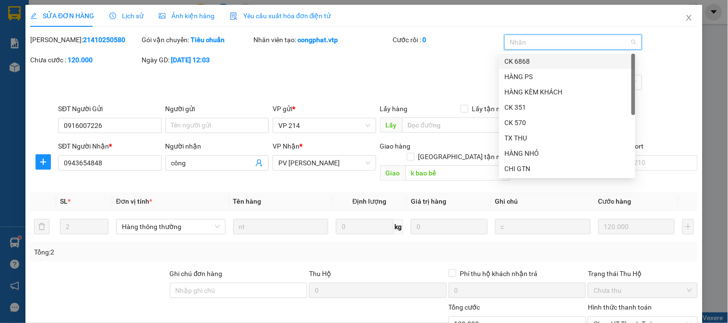
click at [526, 60] on div "CK 6868" at bounding box center [567, 61] width 125 height 11
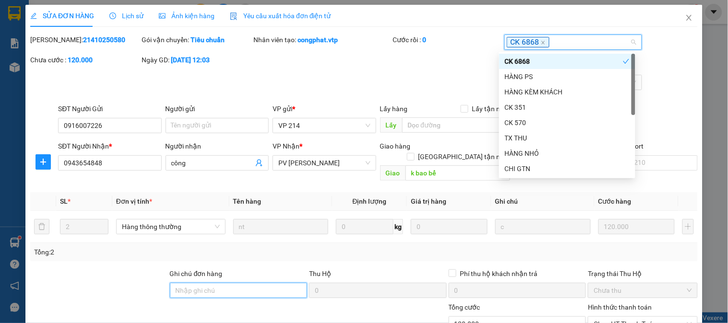
click at [262, 283] on input "Ghi chú đơn hàng" at bounding box center [239, 290] width 138 height 15
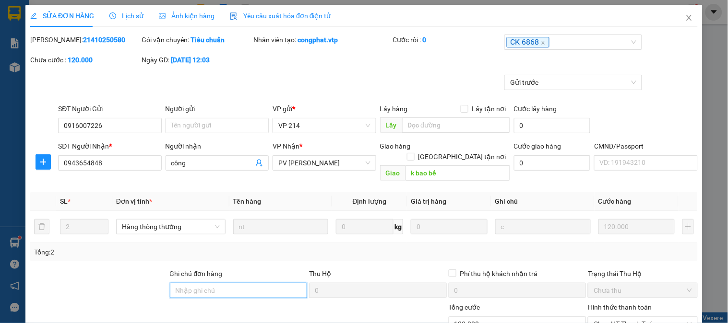
type input "E"
type input "Ẽ"
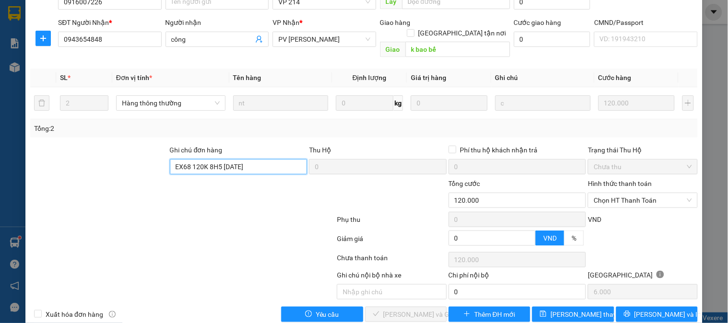
scroll to position [131, 0]
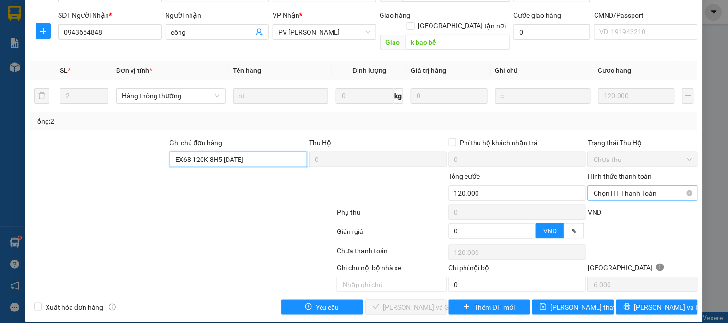
click at [597, 186] on span "Chọn HT Thanh Toán" at bounding box center [642, 193] width 98 height 14
type input "EX68 120K 8H5 [DATE]"
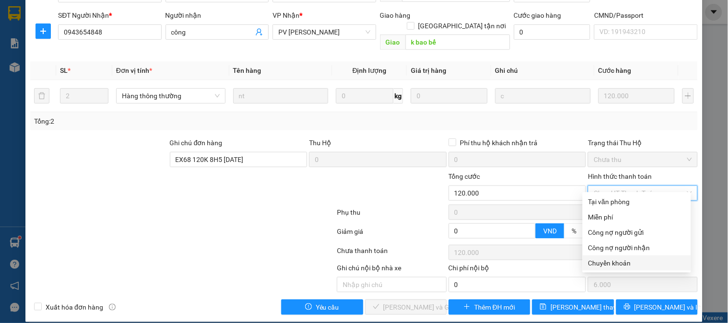
click at [613, 261] on div "Chuyển khoản" at bounding box center [636, 263] width 97 height 11
type input "0"
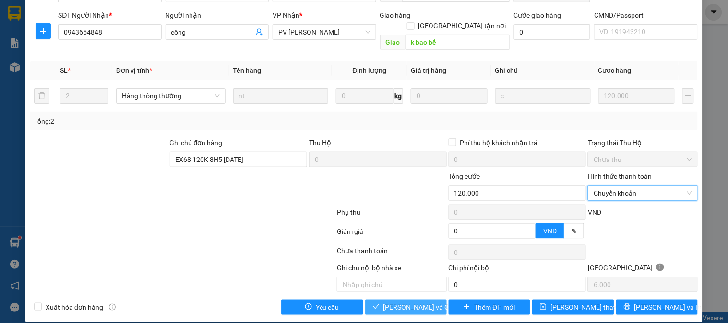
click at [420, 302] on span "[PERSON_NAME] và Giao hàng" at bounding box center [429, 307] width 92 height 11
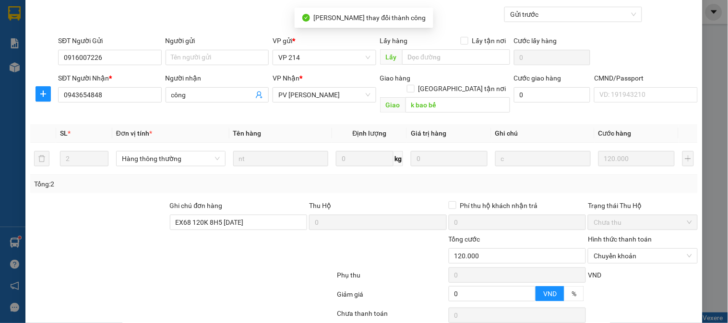
scroll to position [0, 0]
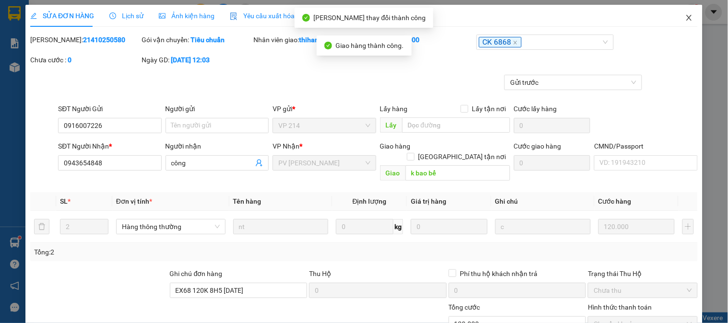
click at [685, 19] on icon "close" at bounding box center [689, 18] width 8 height 8
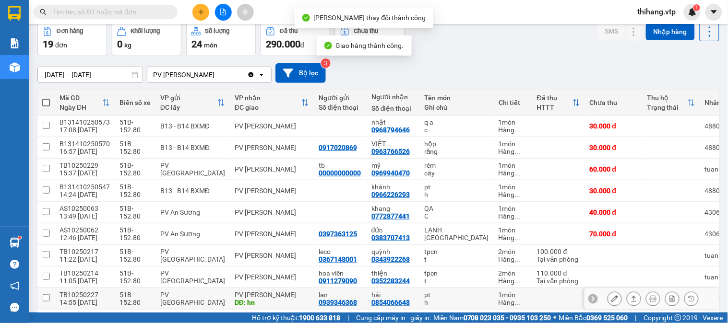
scroll to position [160, 0]
